Goal: Check status

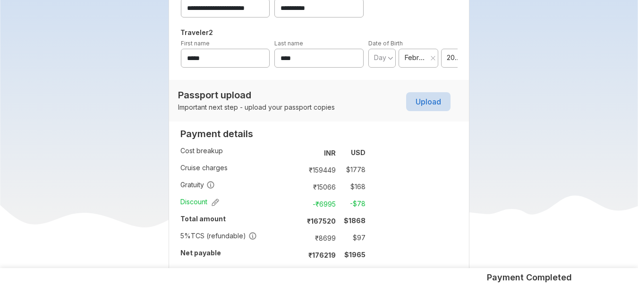
scroll to position [529, 0]
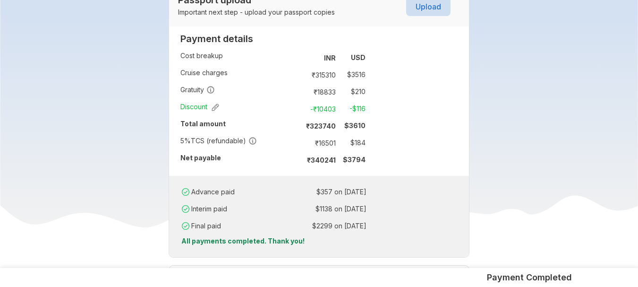
scroll to position [661, 0]
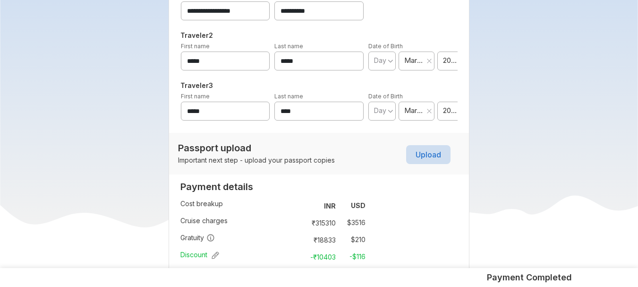
scroll to position [567, 0]
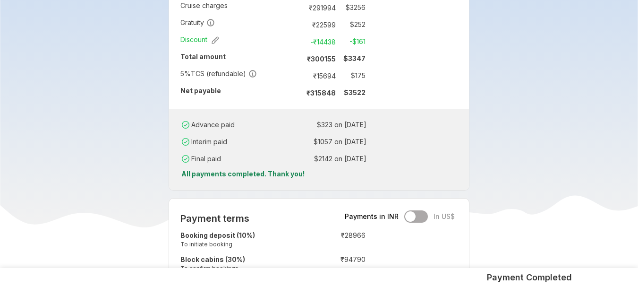
scroll to position [793, 0]
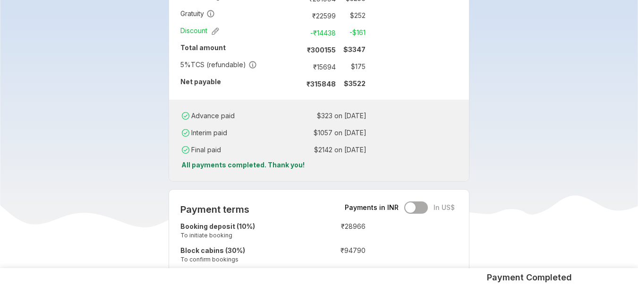
click at [392, 160] on p "All payments completed. Thank you!" at bounding box center [319, 164] width 285 height 9
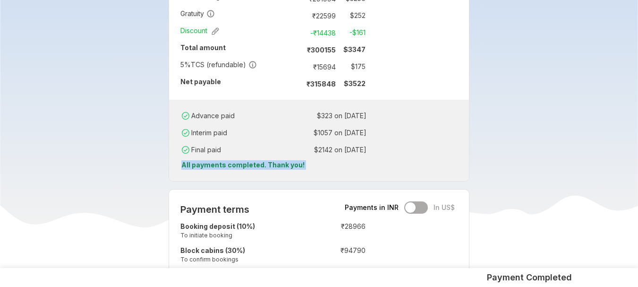
click at [392, 160] on p "All payments completed. Thank you!" at bounding box center [319, 164] width 285 height 9
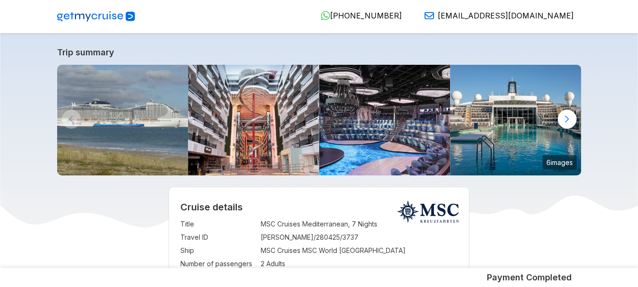
click at [533, 140] on img at bounding box center [515, 120] width 131 height 111
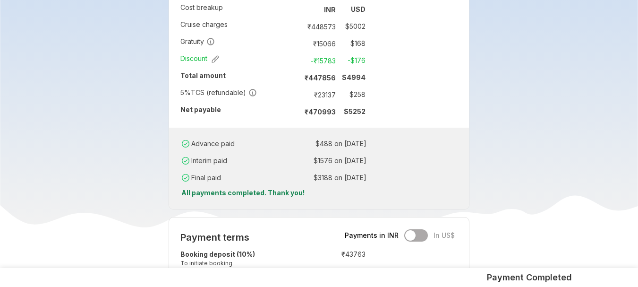
scroll to position [699, 0]
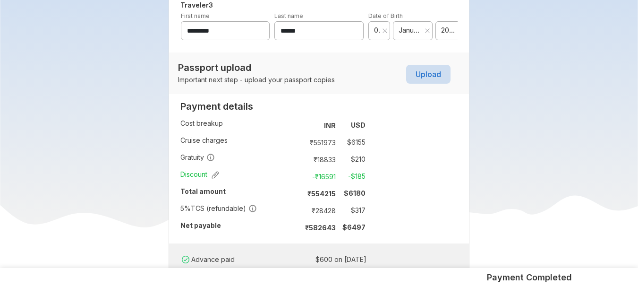
scroll to position [642, 0]
